Goal: Task Accomplishment & Management: Use online tool/utility

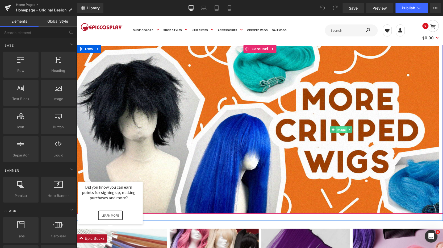
click at [341, 129] on span "Image" at bounding box center [340, 129] width 11 height 6
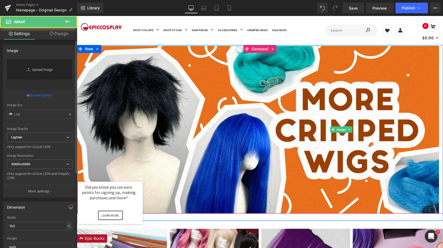
type input "[URL][DOMAIN_NAME]"
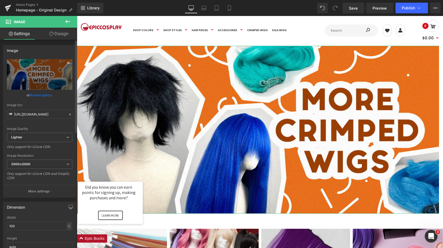
click at [67, 62] on icon at bounding box center [68, 62] width 2 height 2
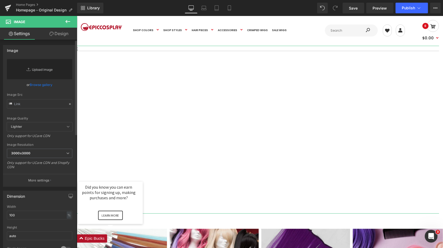
click at [43, 66] on link "Replace Image" at bounding box center [39, 69] width 65 height 20
type input "C:\fakepath\mira-cosplay-wig-kpop-demon-hunters.jpg"
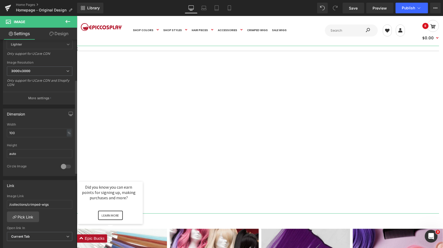
type input "[URL][DOMAIN_NAME]"
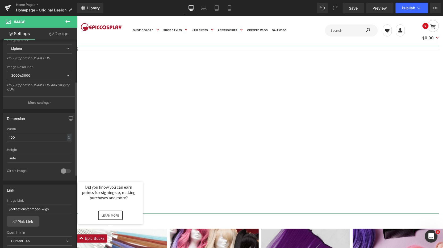
scroll to position [92, 0]
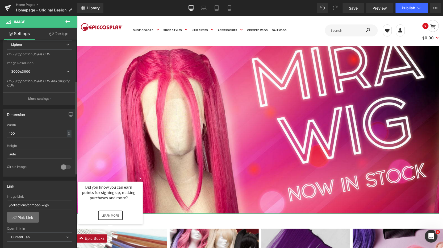
click at [31, 215] on link "Pick Link" at bounding box center [23, 217] width 32 height 11
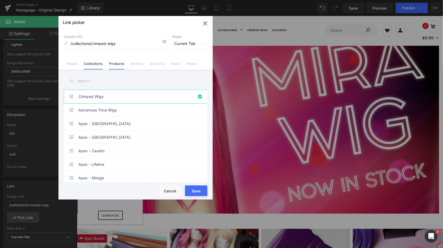
click at [114, 65] on link "Products" at bounding box center [116, 65] width 15 height 8
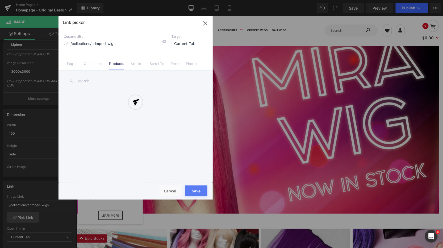
click at [108, 78] on div at bounding box center [135, 107] width 154 height 183
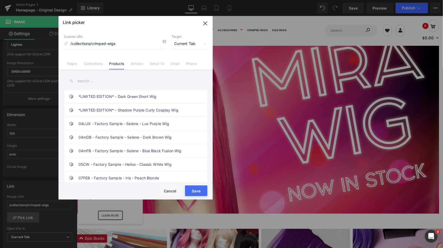
click at [105, 82] on input "text" at bounding box center [135, 81] width 143 height 12
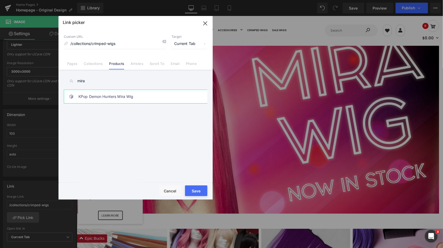
type input "mira"
click at [106, 92] on link "KPop Demon Hunters Mira Wig" at bounding box center [136, 96] width 117 height 13
type input "/products/kpop-demon-hunter-mira-wig"
click at [201, 192] on button "Save" at bounding box center [196, 190] width 22 height 11
type input "/products/kpop-demon-hunter-mira-wig"
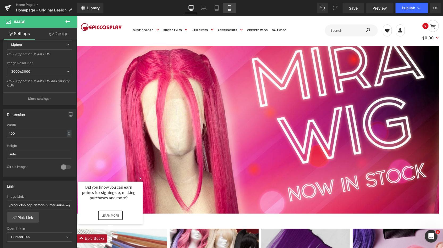
click at [233, 9] on link "Mobile" at bounding box center [229, 8] width 13 height 11
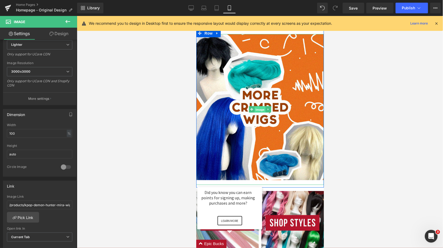
click at [259, 109] on span "Image" at bounding box center [259, 109] width 11 height 6
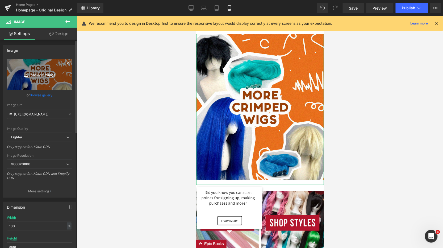
click at [68, 62] on icon at bounding box center [68, 63] width 6 height 6
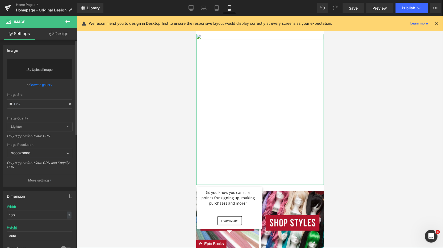
click at [39, 70] on link "Replace Image" at bounding box center [39, 69] width 65 height 20
type input "C:\fakepath\mira-cosplay-wig-kpop-demon-hunters-mobile.jpg"
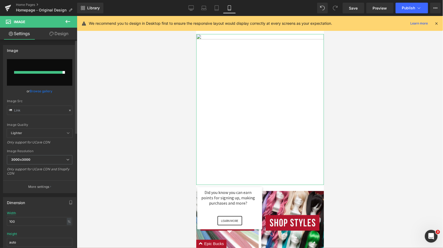
click at [31, 91] on link "Browse gallery" at bounding box center [41, 90] width 23 height 9
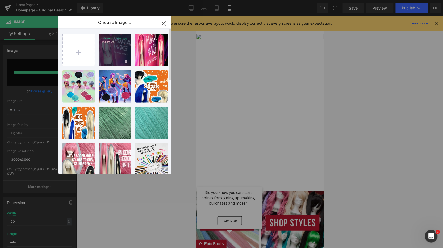
click at [106, 57] on div "mira-co...bile.jpg 107.77 KB" at bounding box center [115, 50] width 32 height 32
type input "[URL][DOMAIN_NAME]"
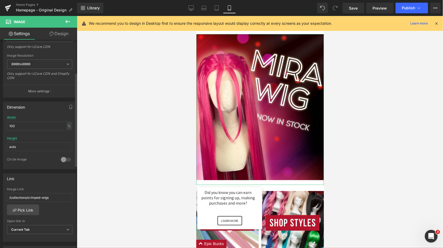
scroll to position [118, 0]
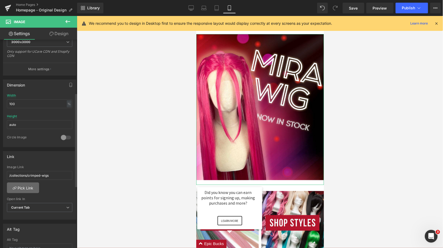
click at [22, 182] on link "Pick Link" at bounding box center [23, 187] width 32 height 11
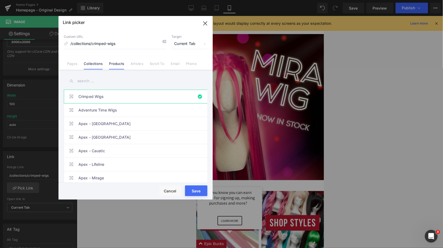
click at [116, 62] on link "Products" at bounding box center [116, 65] width 15 height 8
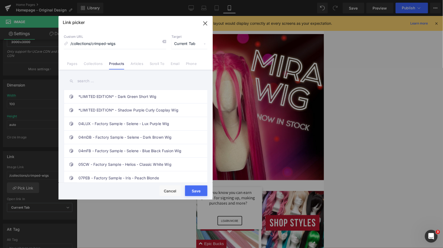
click at [101, 82] on input "text" at bounding box center [135, 81] width 143 height 12
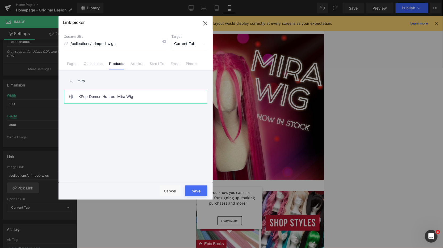
type input "mira"
click at [126, 97] on link "KPop Demon Hunters Mira Wig" at bounding box center [136, 96] width 117 height 13
type input "/products/kpop-demon-hunter-mira-wig"
click at [201, 193] on button "Save" at bounding box center [196, 190] width 22 height 11
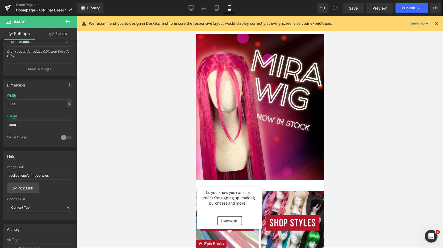
type input "/products/kpop-demon-hunter-mira-wig"
click at [358, 10] on link "Save" at bounding box center [354, 8] width 22 height 11
click at [421, 6] on icon at bounding box center [418, 7] width 5 height 5
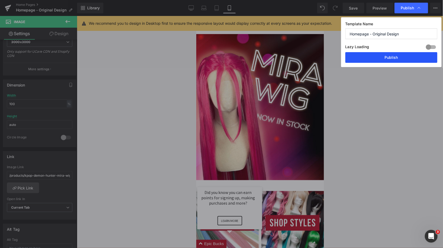
click at [399, 62] on button "Publish" at bounding box center [391, 57] width 92 height 11
